Goal: Find specific page/section: Find specific page/section

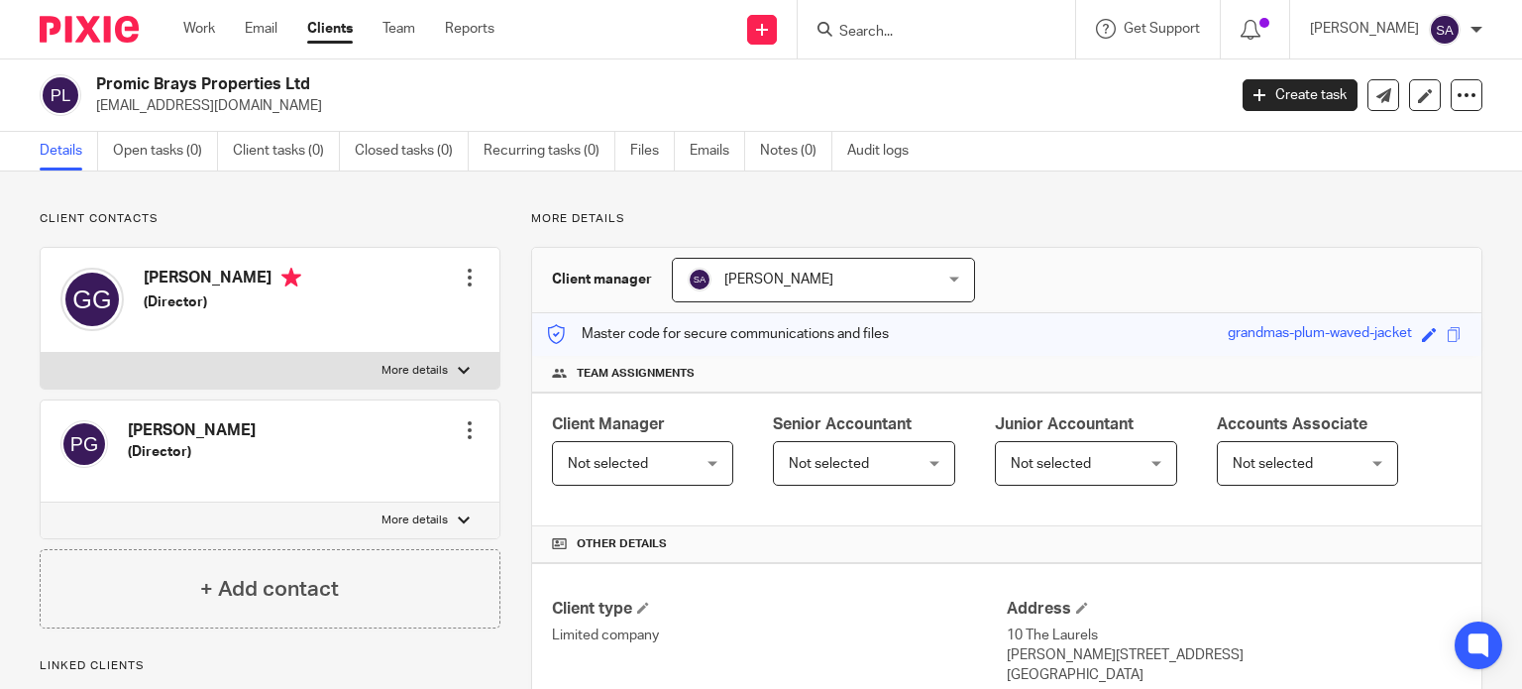
click at [882, 30] on input "Search" at bounding box center [927, 33] width 178 height 18
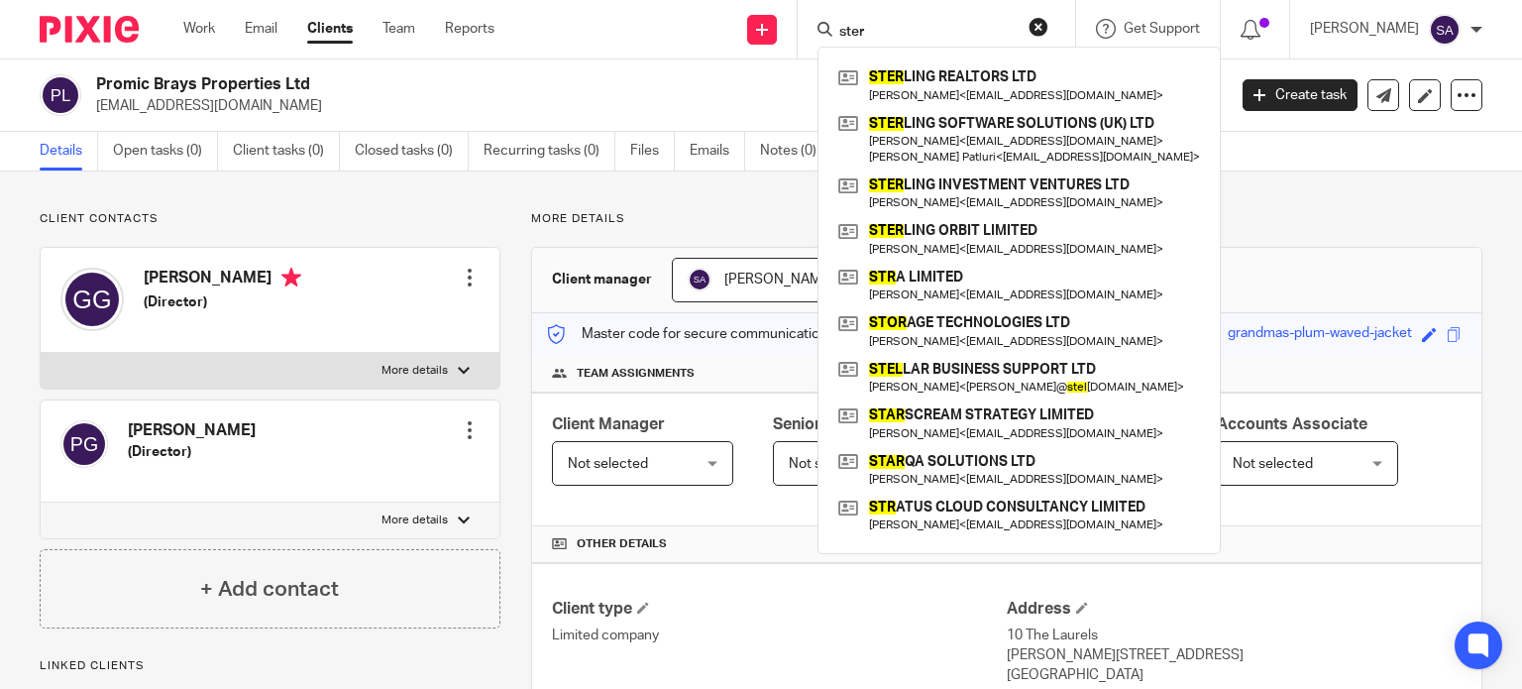
type input "ster"
click at [678, 44] on div "Send new email Create task Add client ster STER LING REALTORS LTD Sanjay Bogara…" at bounding box center [1023, 29] width 998 height 58
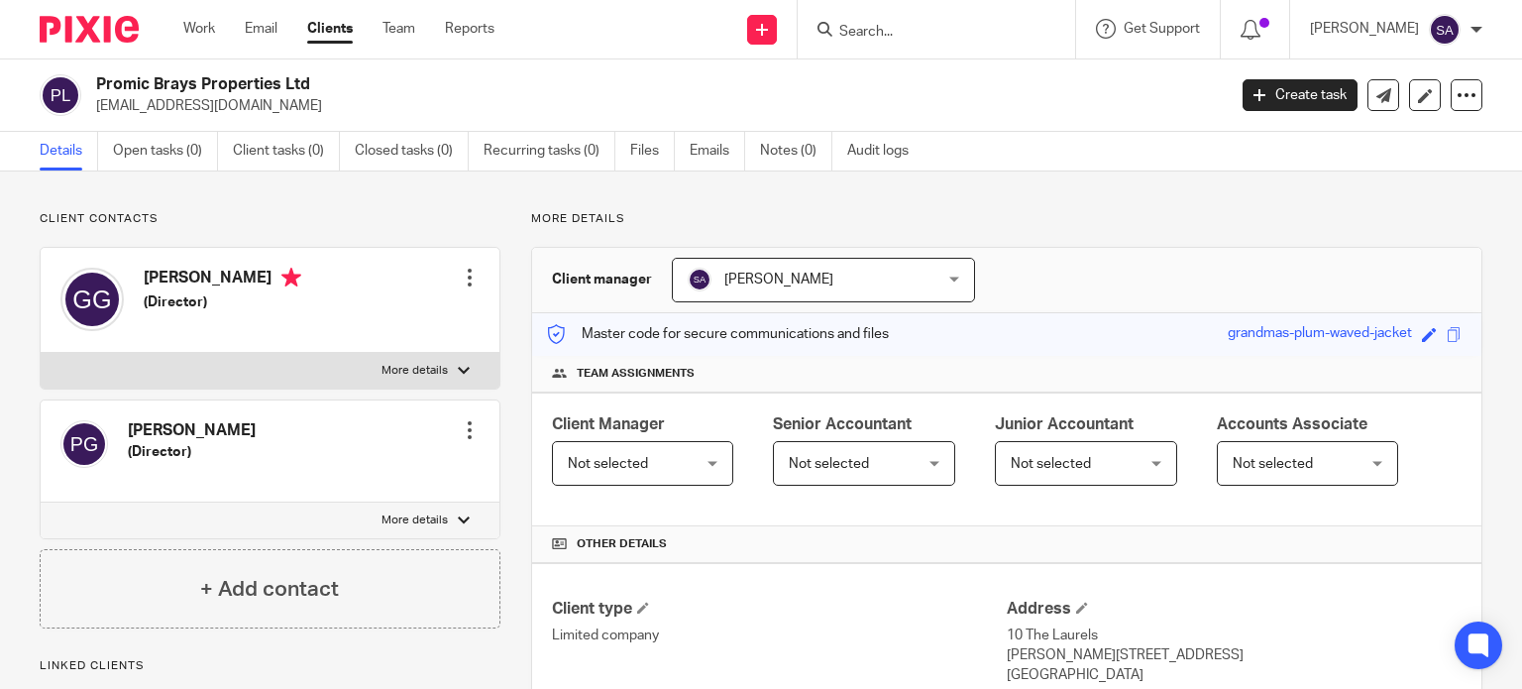
click at [881, 43] on div at bounding box center [937, 29] width 278 height 58
click at [885, 35] on input "Search" at bounding box center [927, 33] width 178 height 18
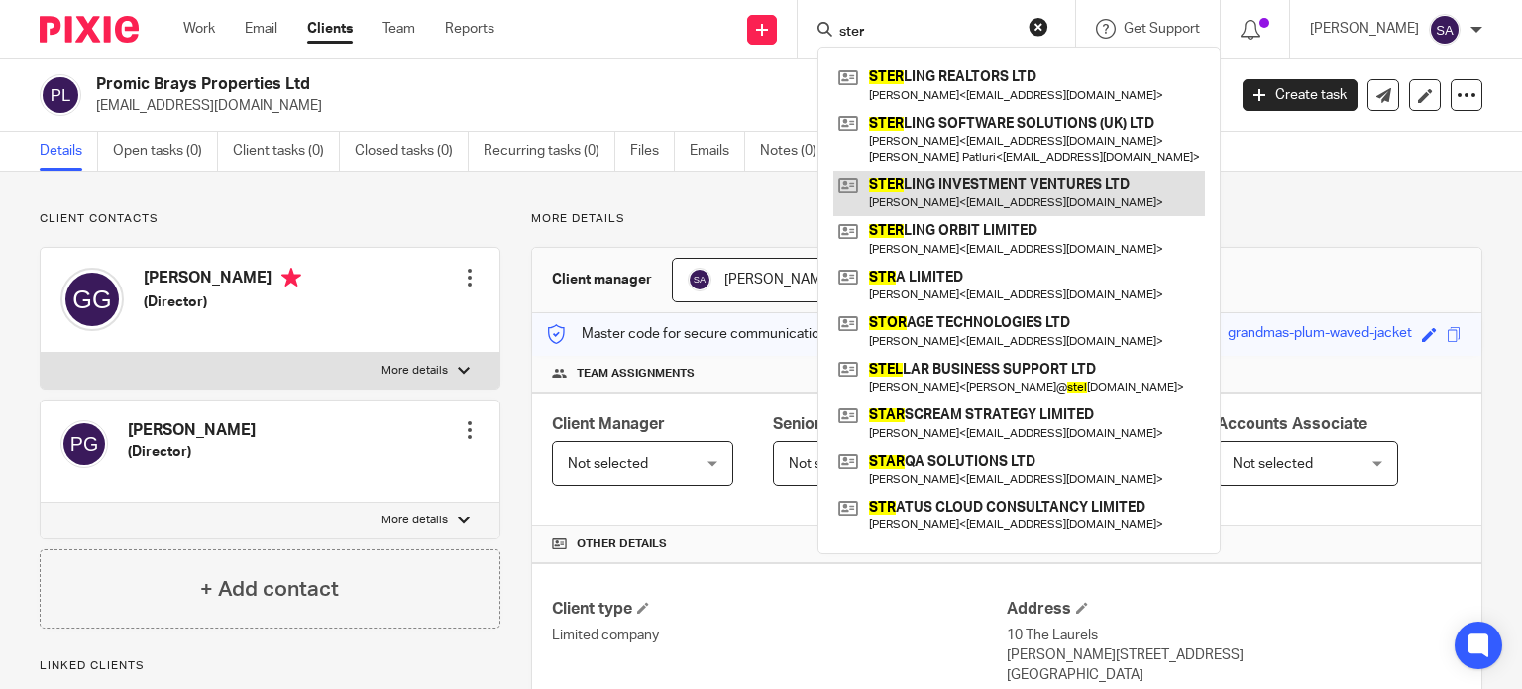
type input "ster"
click at [952, 183] on link at bounding box center [1020, 193] width 372 height 46
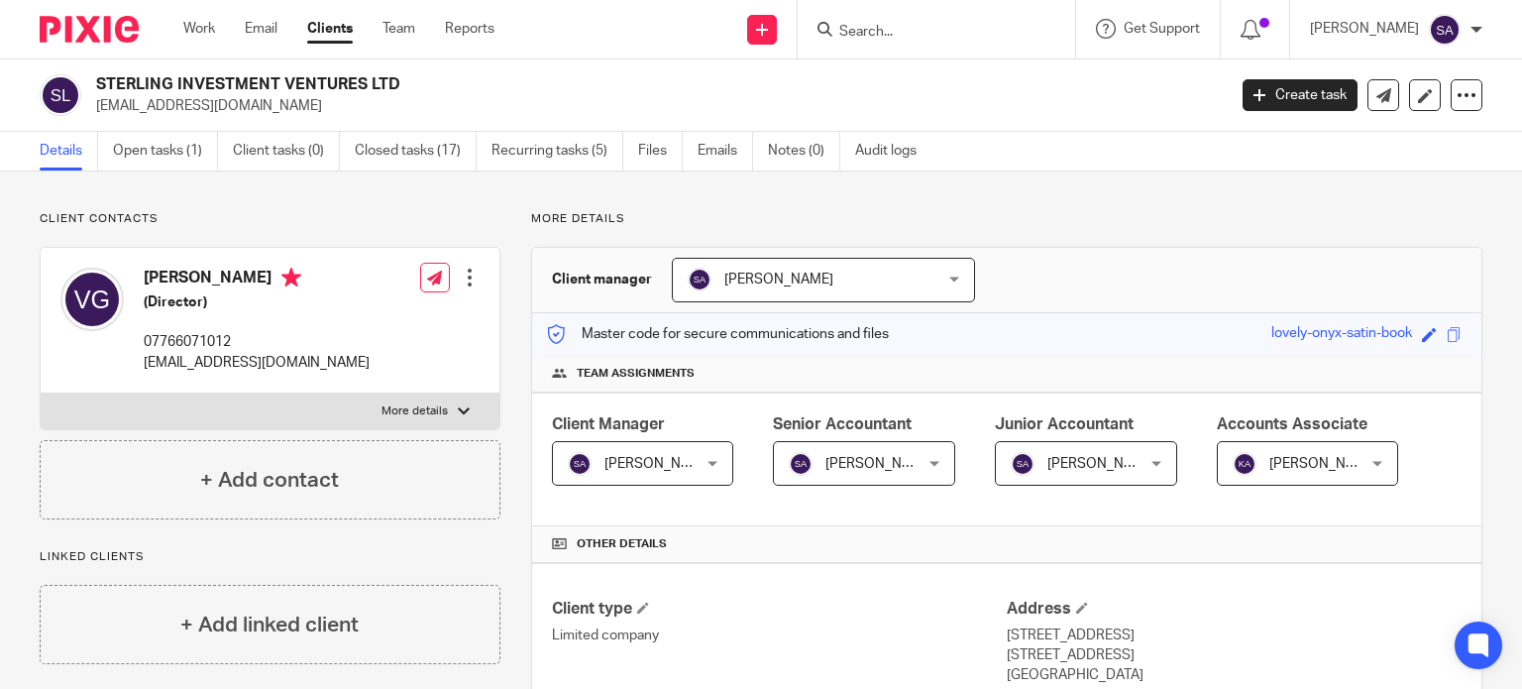
scroll to position [793, 0]
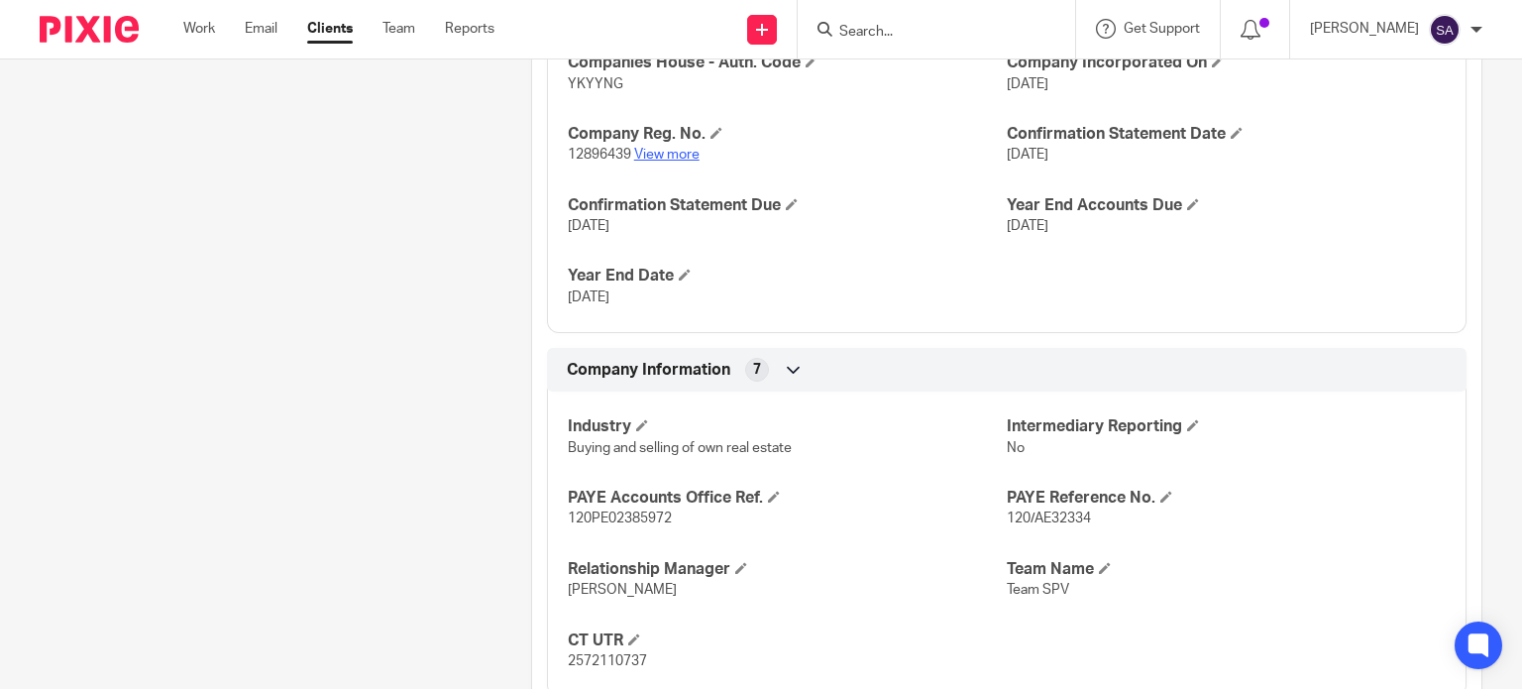
click at [657, 150] on link "View more" at bounding box center [666, 155] width 65 height 14
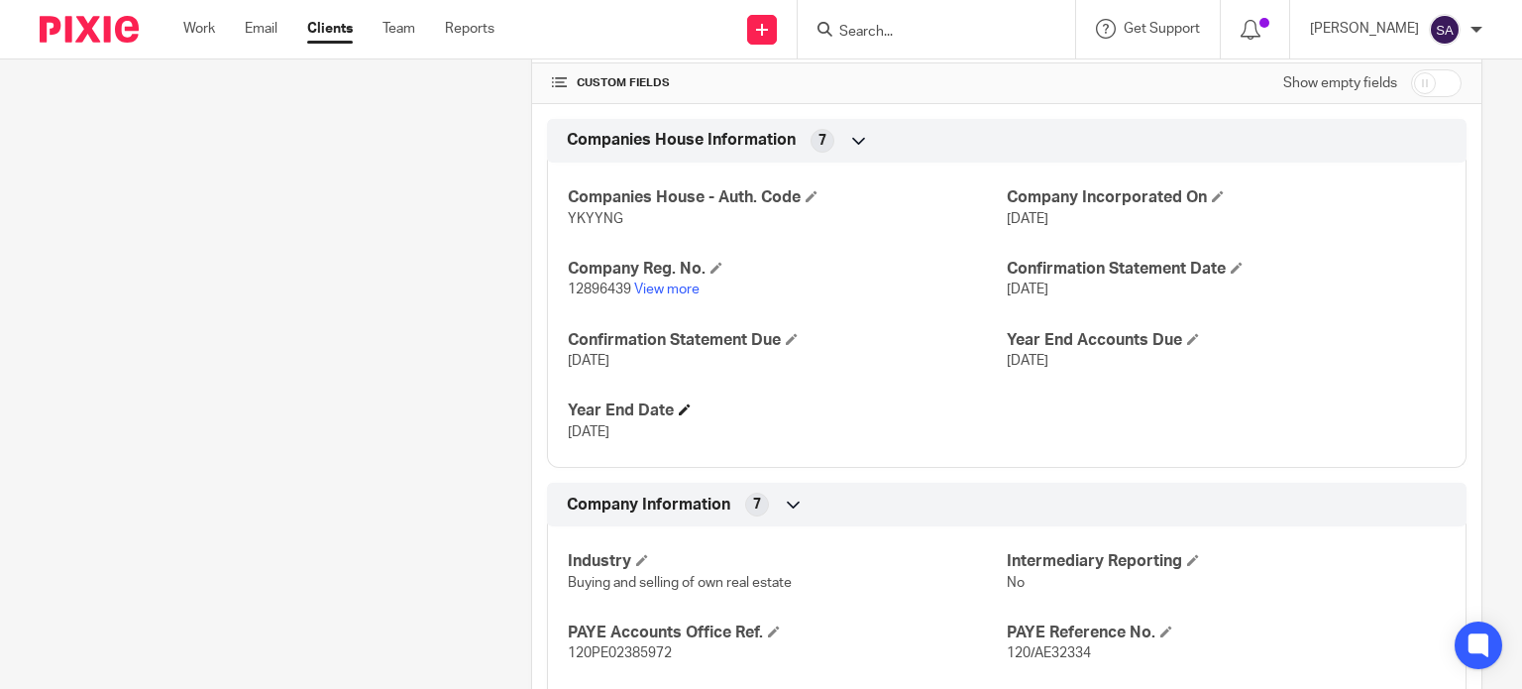
scroll to position [694, 0]
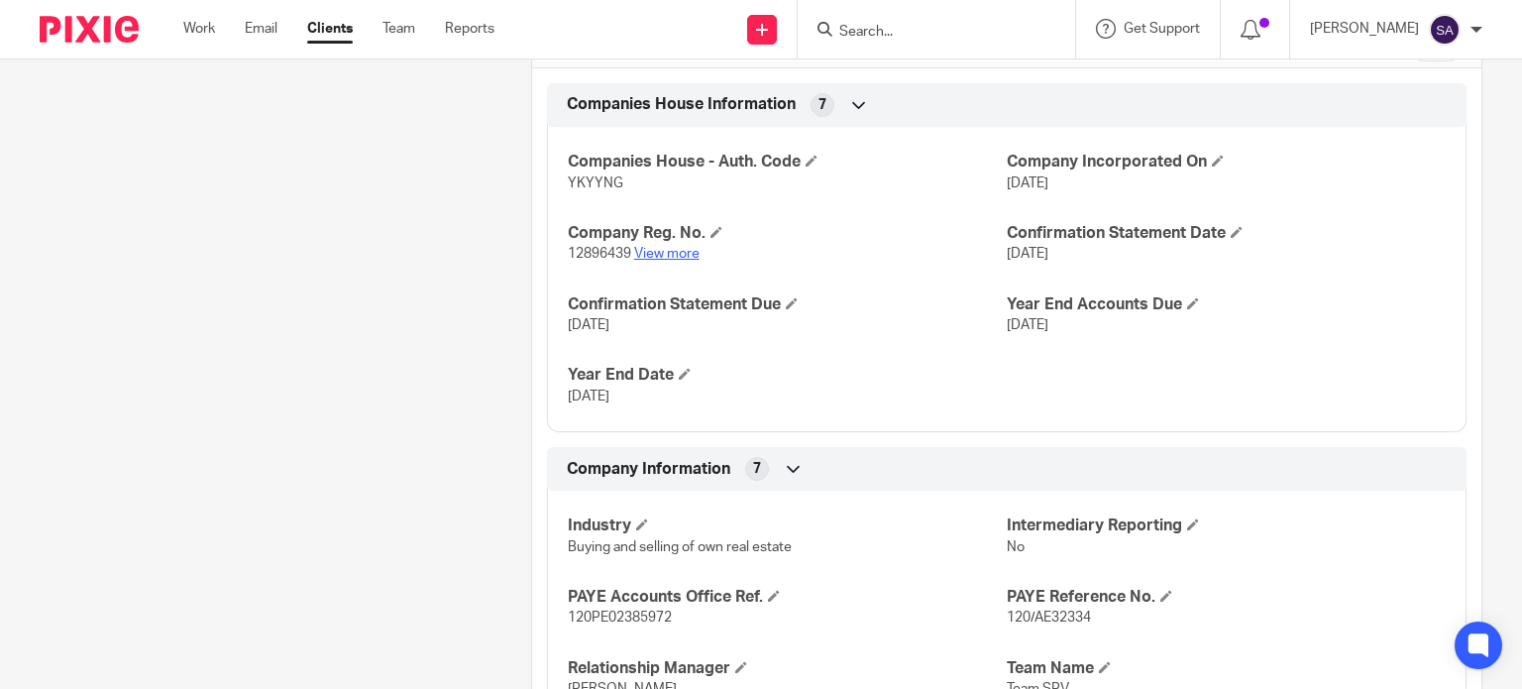
click at [674, 259] on link "View more" at bounding box center [666, 254] width 65 height 14
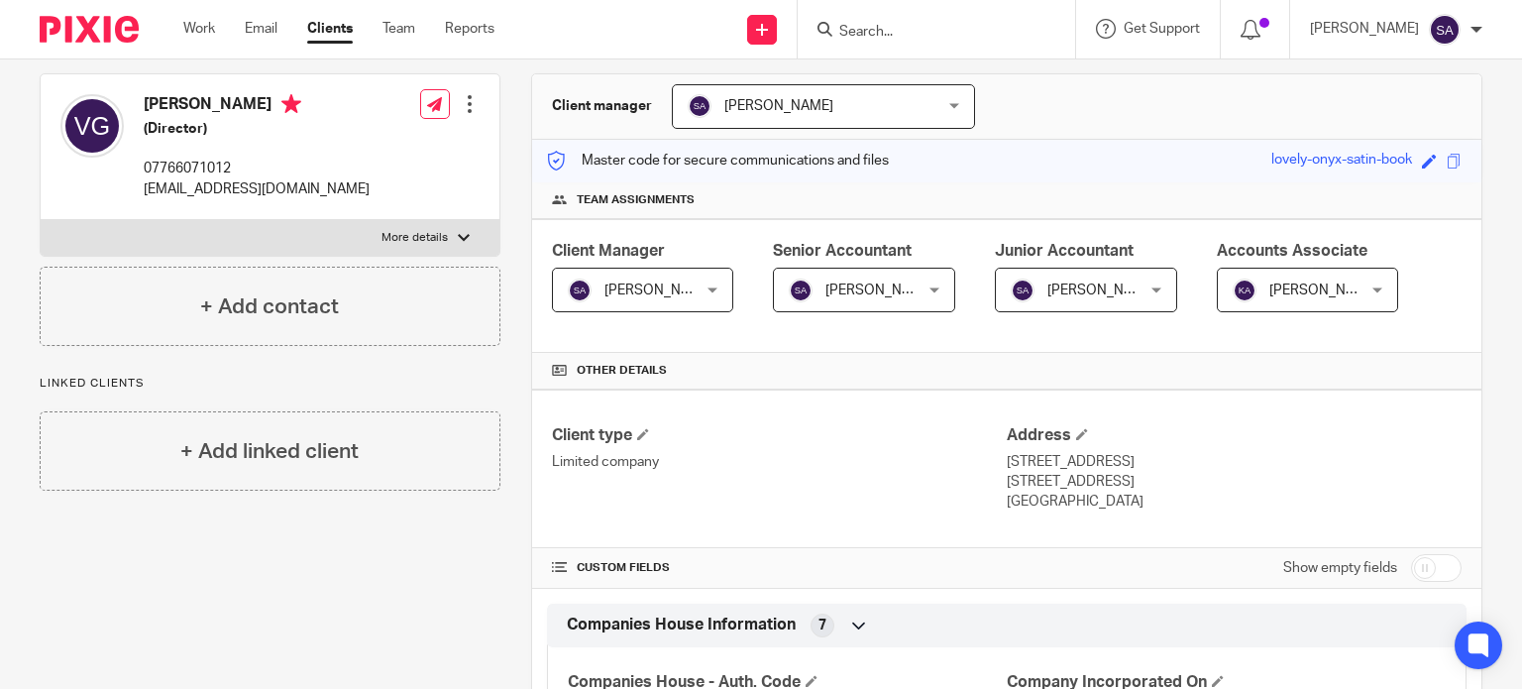
scroll to position [99, 0]
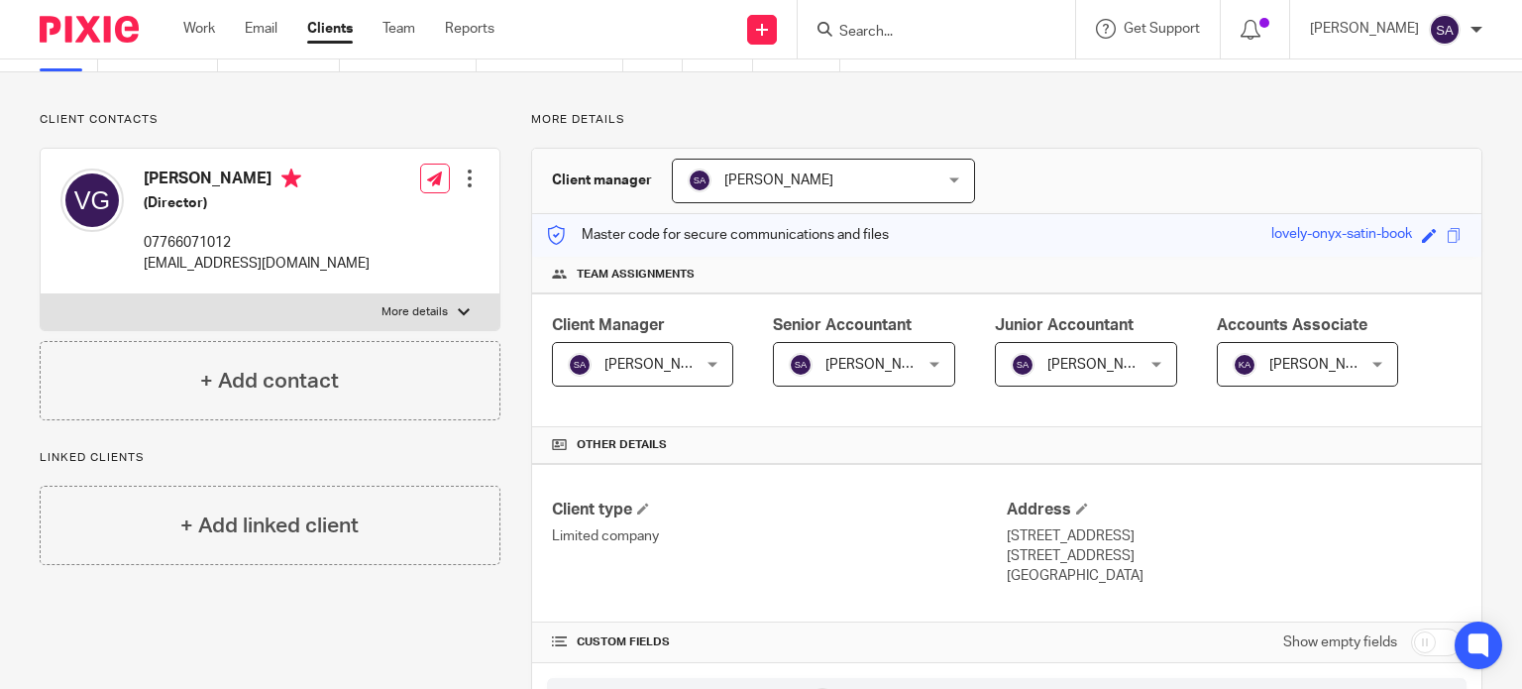
click at [888, 15] on div at bounding box center [937, 29] width 278 height 58
click at [876, 33] on input "Search" at bounding box center [927, 33] width 178 height 18
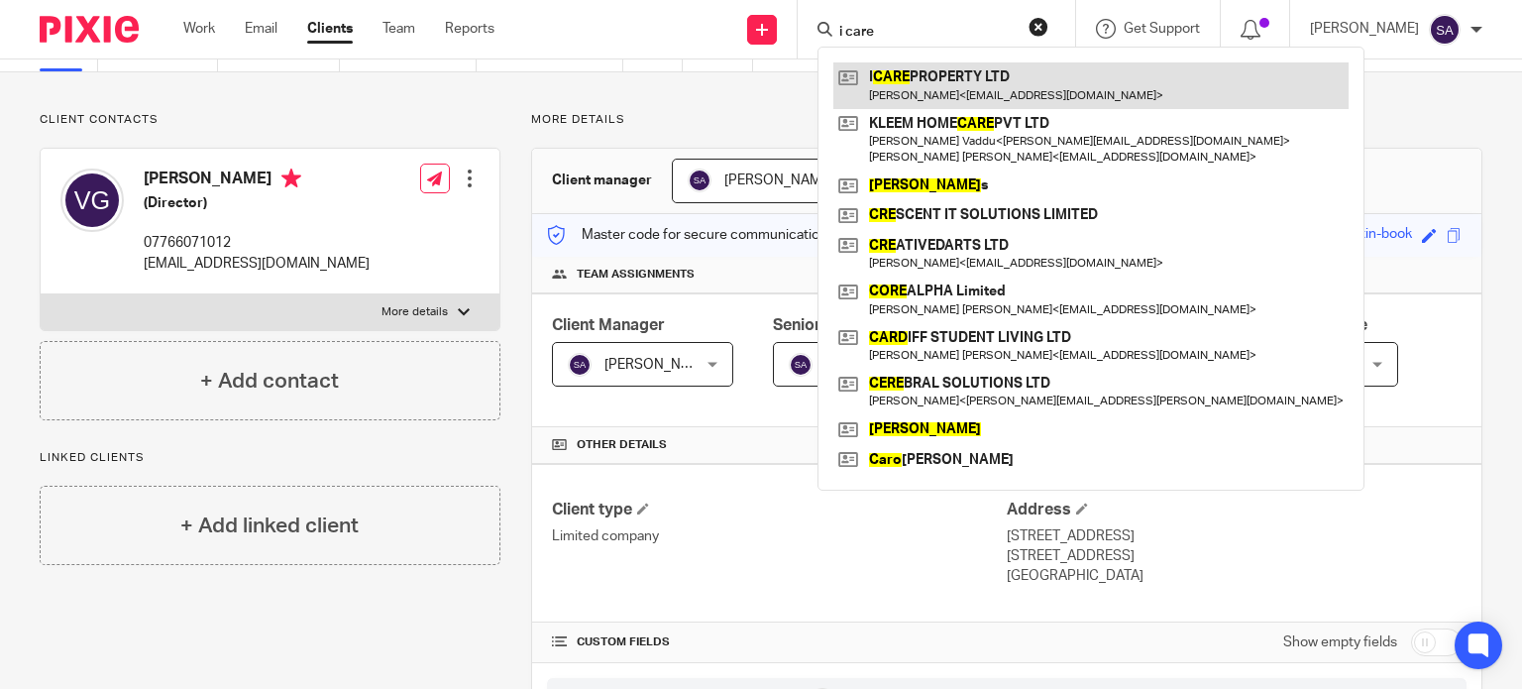
type input "i care"
click at [1081, 94] on link at bounding box center [1091, 85] width 515 height 46
